Goal: Task Accomplishment & Management: Use online tool/utility

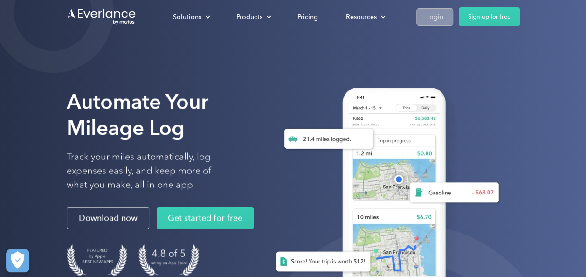
click at [436, 16] on div "Login" at bounding box center [434, 17] width 17 height 12
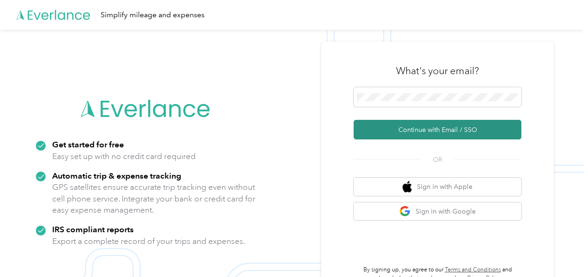
click at [435, 129] on button "Continue with Email / SSO" at bounding box center [438, 130] width 168 height 20
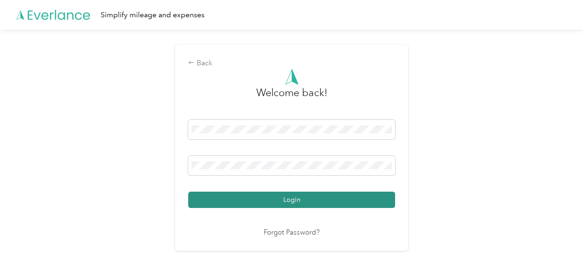
click at [313, 195] on button "Login" at bounding box center [291, 200] width 207 height 16
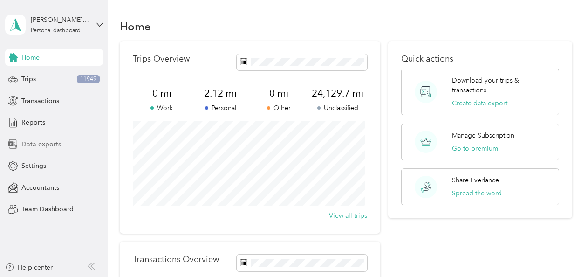
click at [48, 145] on span "Data exports" at bounding box center [41, 144] width 40 height 10
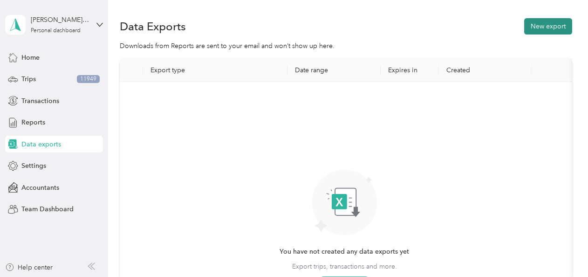
click at [555, 21] on button "New export" at bounding box center [548, 26] width 48 height 16
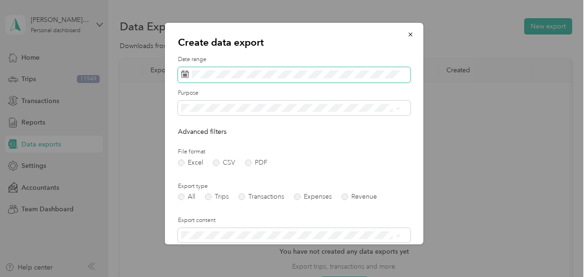
click at [187, 73] on icon at bounding box center [184, 73] width 7 height 7
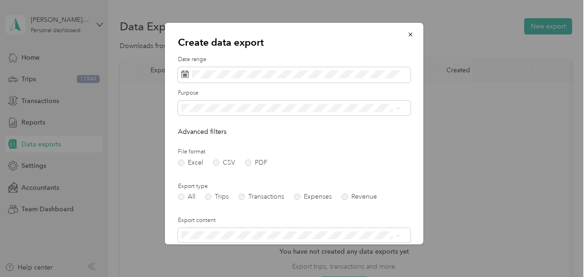
click at [360, 36] on p "Create data export" at bounding box center [294, 42] width 233 height 13
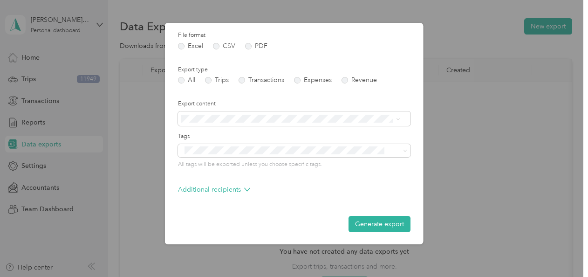
scroll to position [117, 0]
click at [375, 220] on button "Generate export" at bounding box center [380, 223] width 62 height 16
